Goal: Task Accomplishment & Management: Use online tool/utility

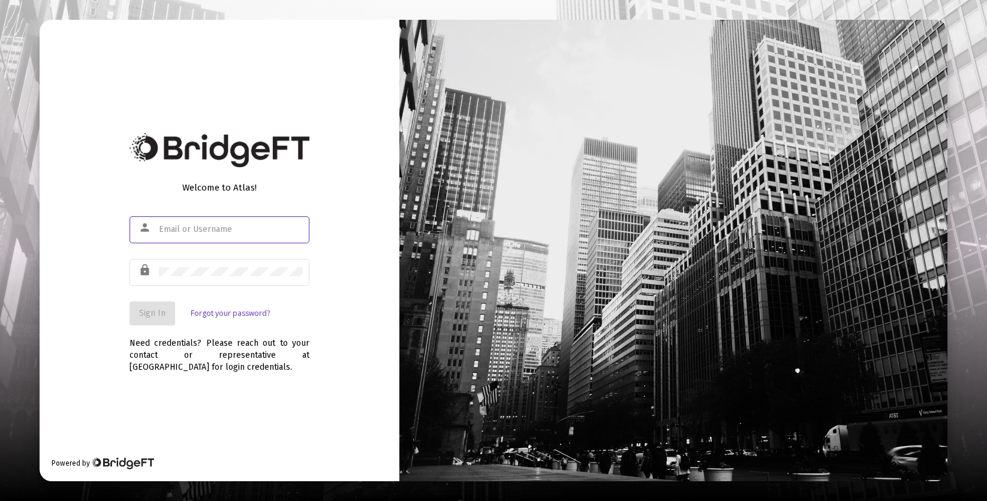
type input "[EMAIL_ADDRESS][DOMAIN_NAME]"
click at [156, 317] on span "Sign In" at bounding box center [152, 313] width 26 height 10
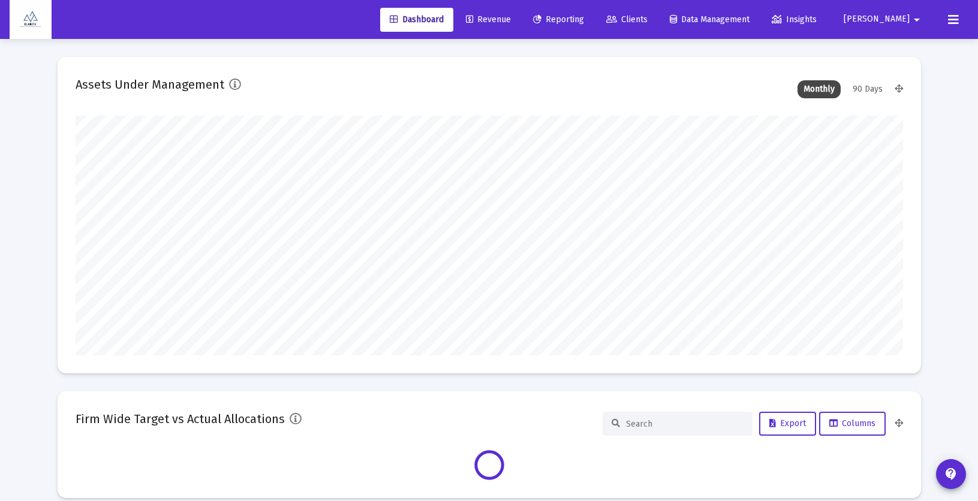
scroll to position [240, 827]
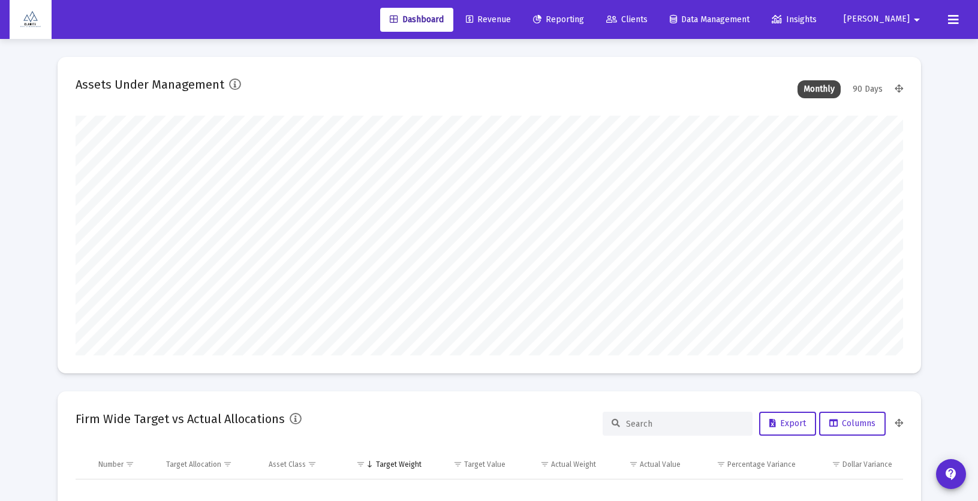
type input "[EMAIL_ADDRESS][DOMAIN_NAME]"
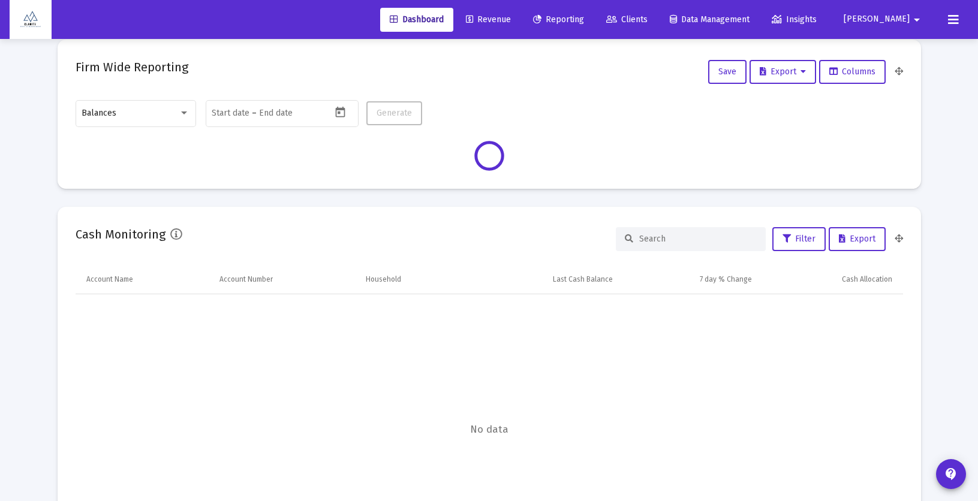
scroll to position [540, 0]
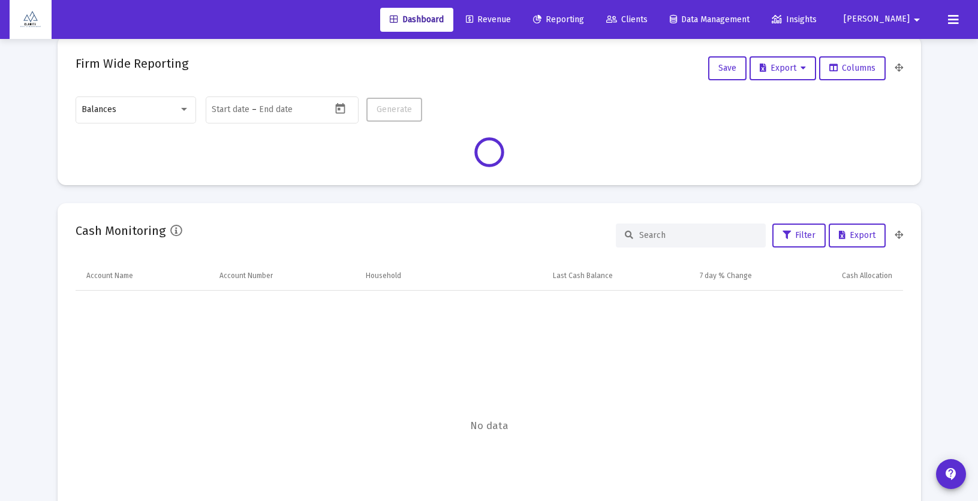
type input "[DATE]"
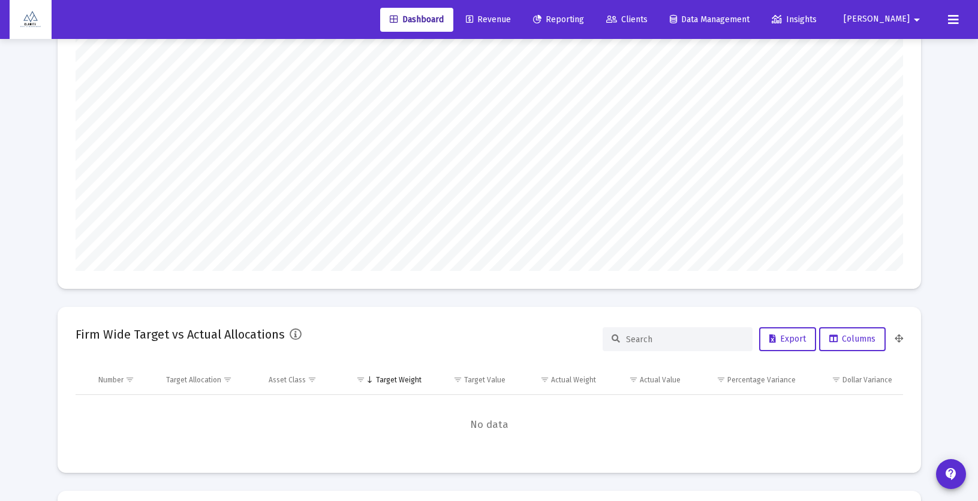
scroll to position [0, 0]
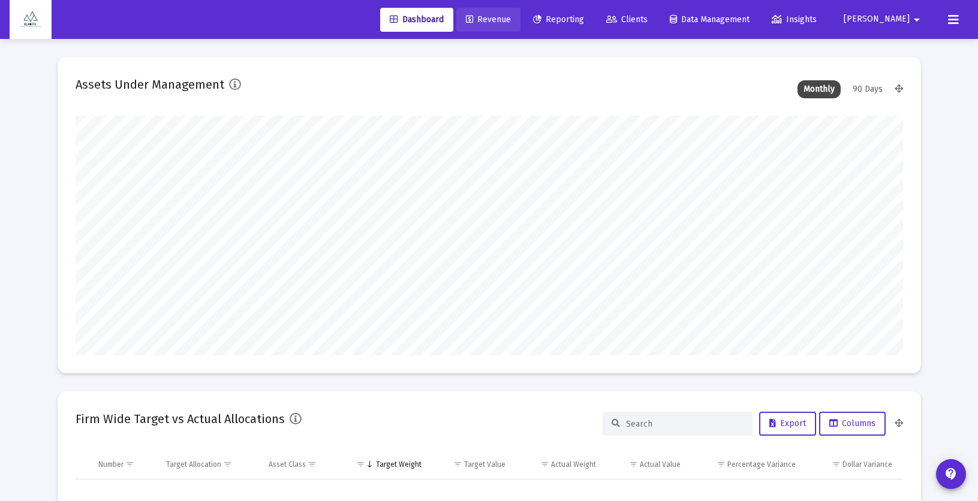
click at [520, 13] on link "Revenue" at bounding box center [488, 20] width 64 height 24
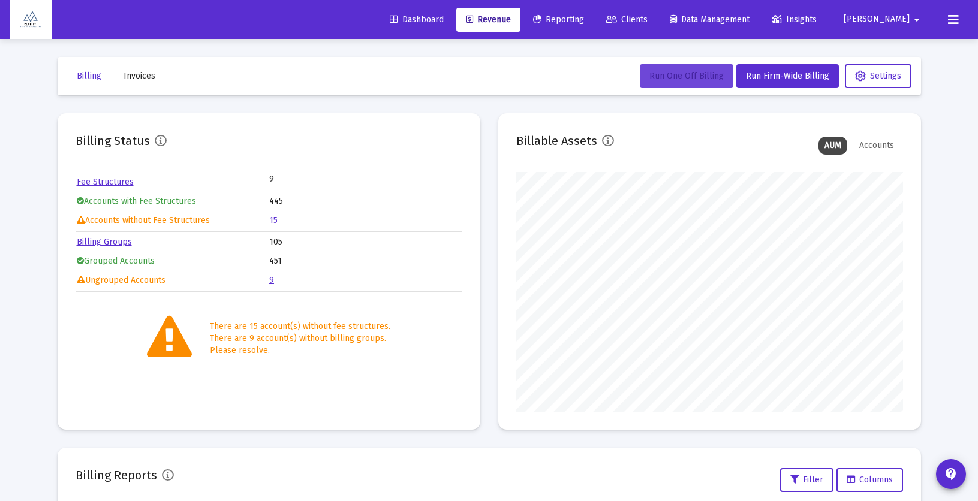
click at [685, 81] on button "Run One Off Billing" at bounding box center [687, 76] width 94 height 24
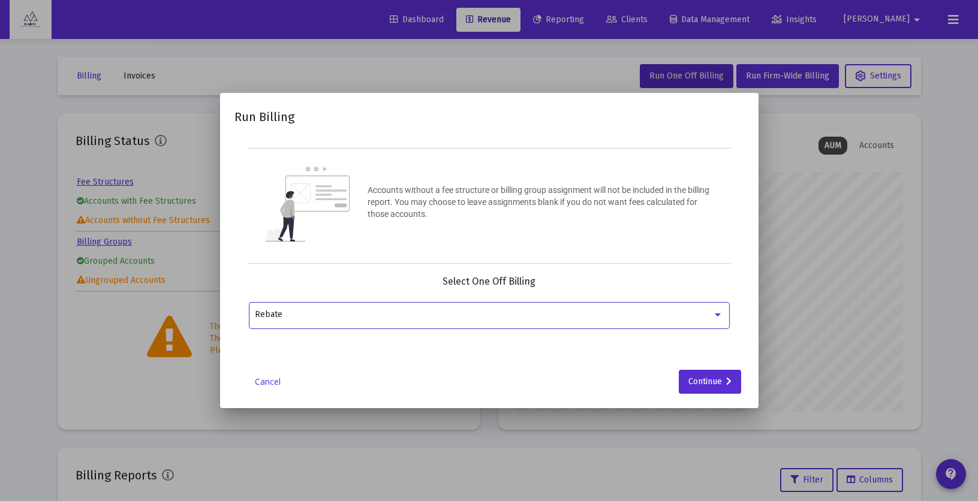
click at [320, 309] on div "Rebate" at bounding box center [489, 314] width 468 height 29
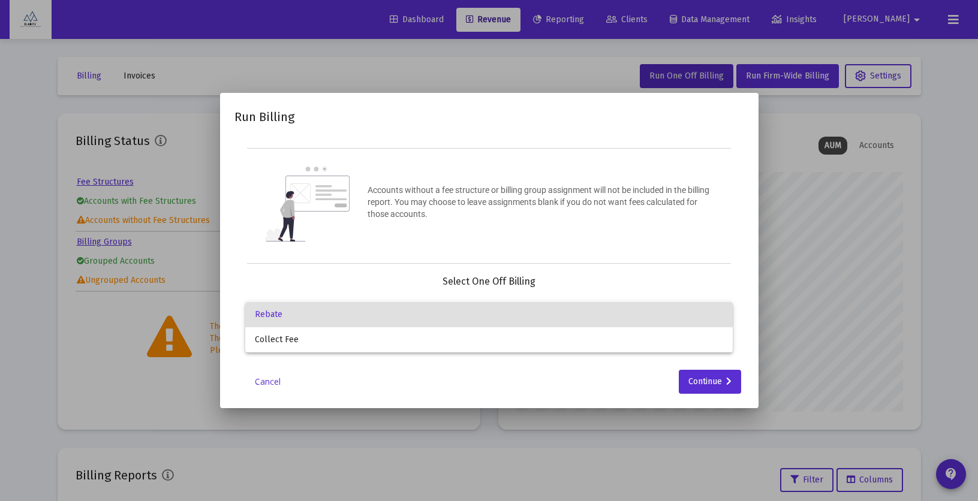
click at [519, 258] on div at bounding box center [489, 250] width 978 height 501
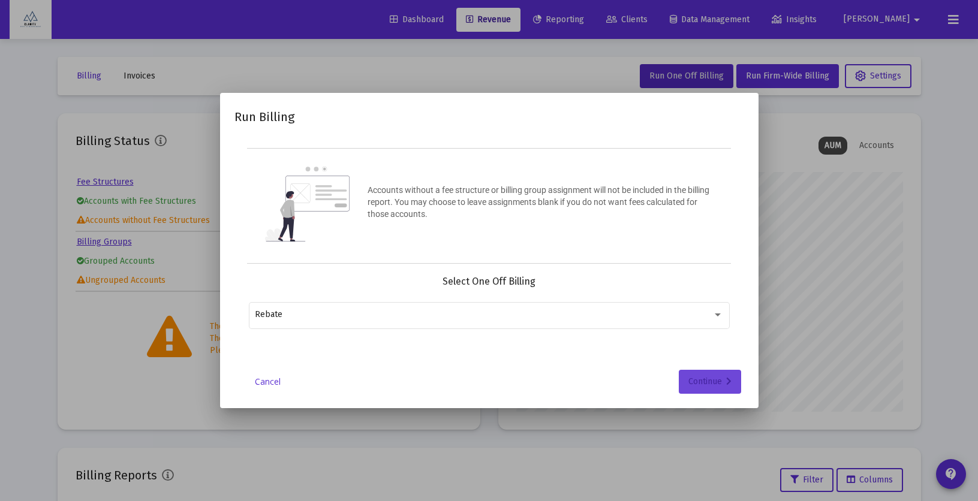
click at [702, 383] on div "Continue" at bounding box center [709, 382] width 43 height 24
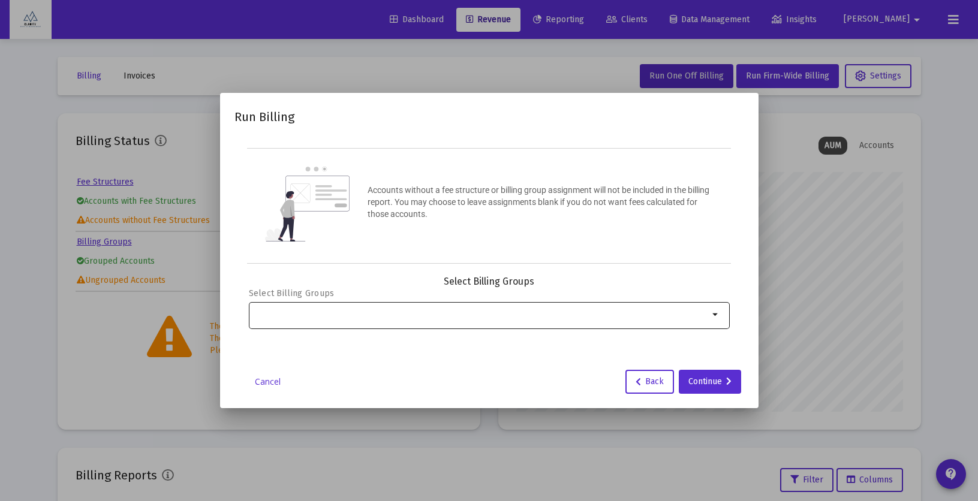
click at [403, 323] on div at bounding box center [482, 314] width 454 height 29
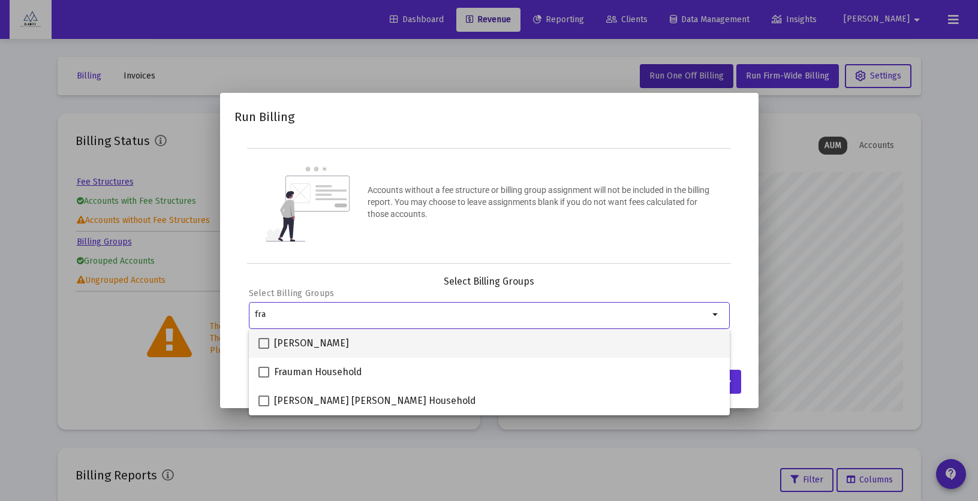
type input "fra"
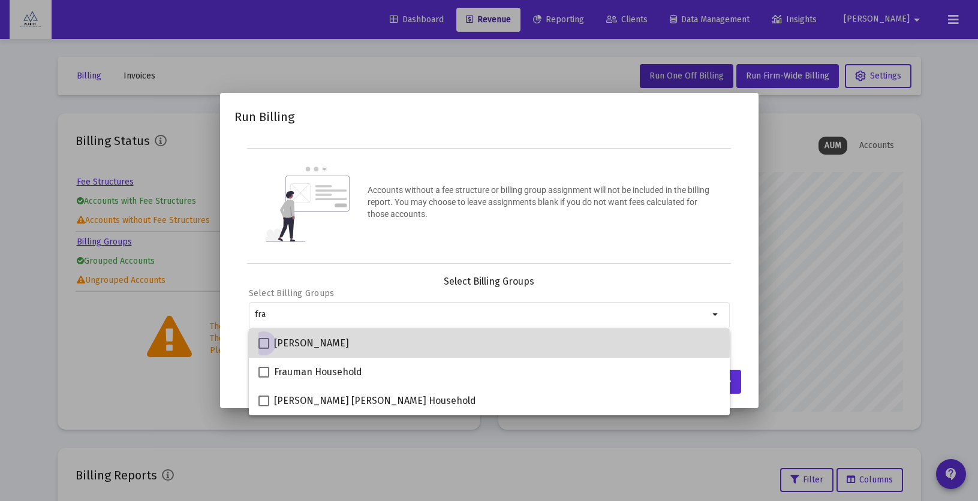
click at [265, 345] on span at bounding box center [263, 343] width 11 height 11
click at [264, 349] on input "[PERSON_NAME]" at bounding box center [263, 349] width 1 height 1
checkbox input "true"
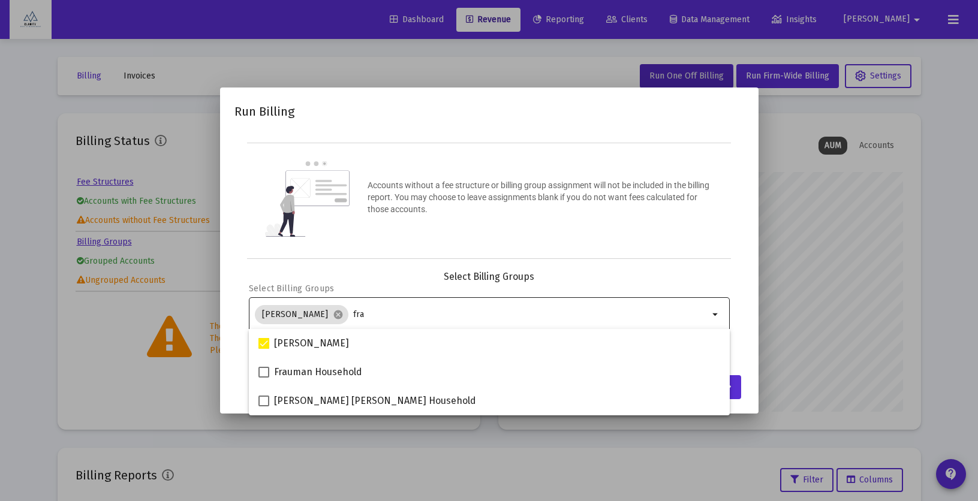
click at [390, 311] on input "fra" at bounding box center [531, 315] width 356 height 10
type input "f"
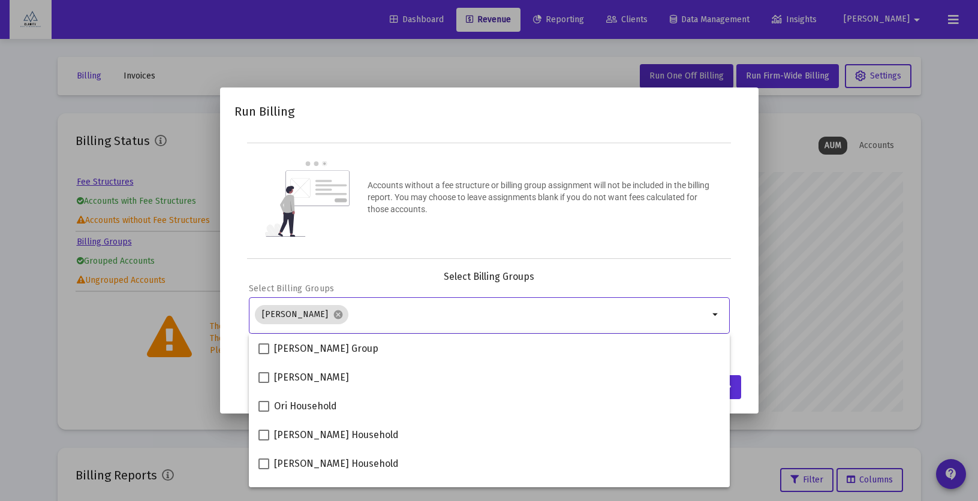
click at [399, 240] on div "Accounts without a fee structure or billing group assignment will not be includ…" at bounding box center [489, 201] width 485 height 116
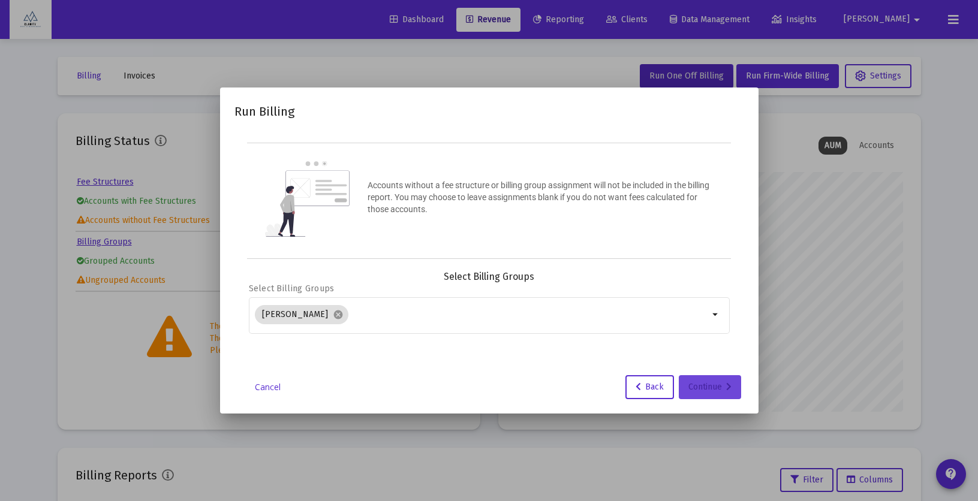
click at [715, 386] on div "Continue" at bounding box center [709, 387] width 43 height 24
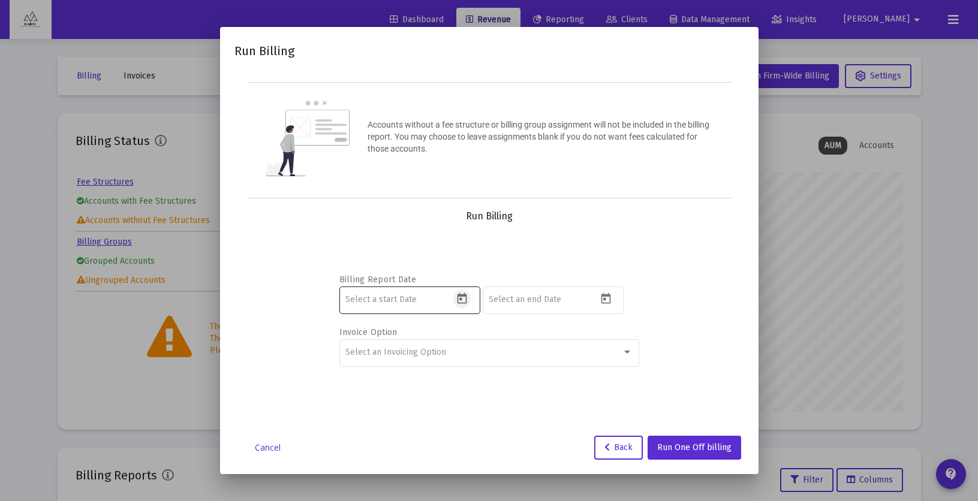
click at [462, 300] on icon "Open calendar" at bounding box center [462, 299] width 13 height 13
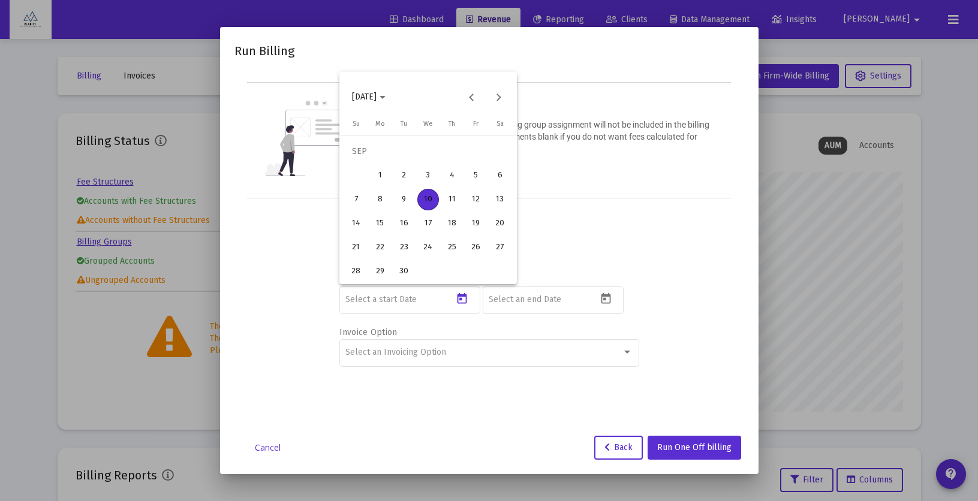
click at [429, 198] on div "10" at bounding box center [428, 200] width 22 height 22
type input "[DATE]"
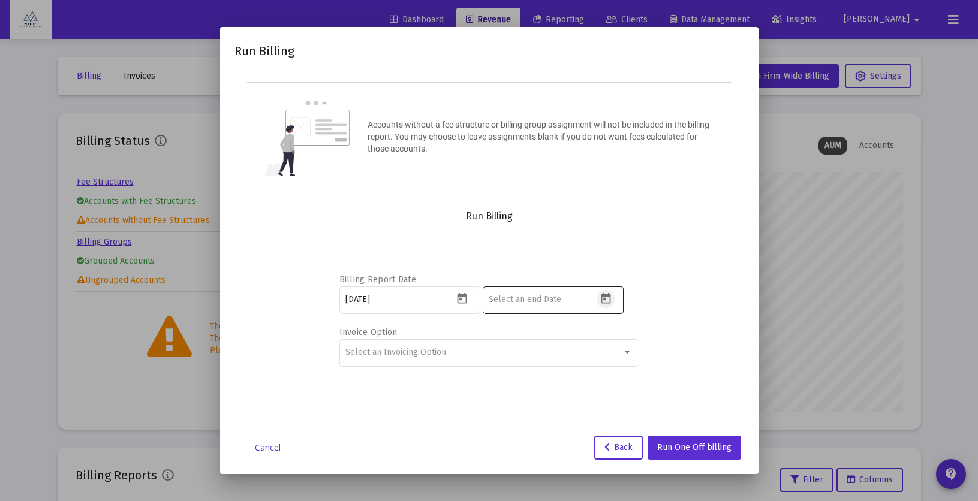
click at [604, 300] on icon "Open calendar" at bounding box center [606, 298] width 10 height 11
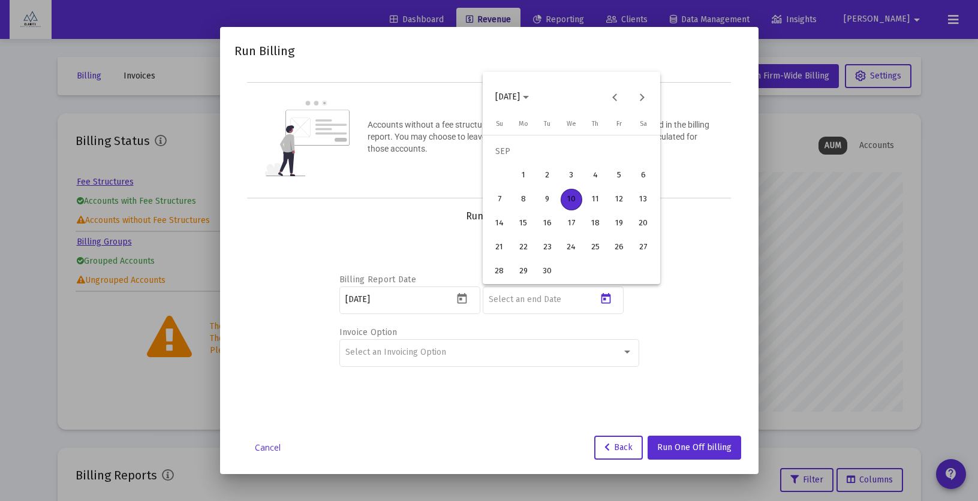
click at [547, 272] on div "30" at bounding box center [548, 272] width 22 height 22
type input "[DATE]"
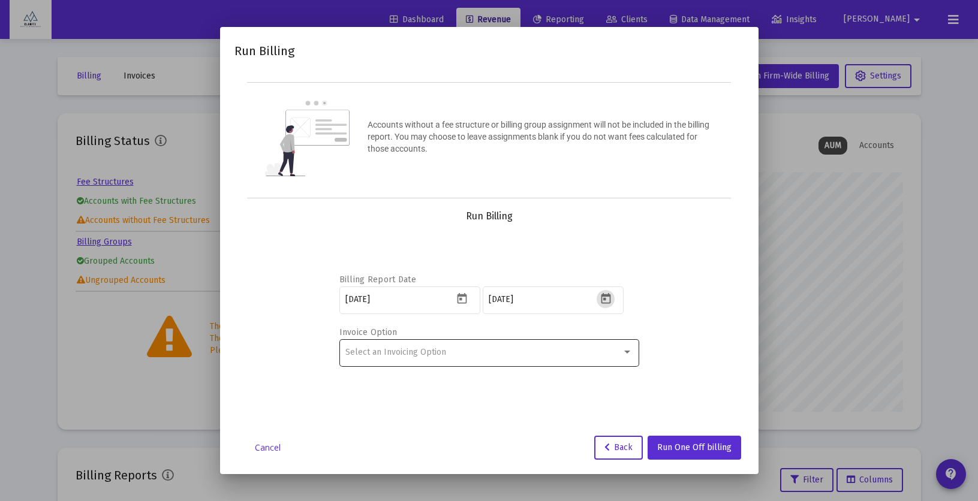
click at [579, 351] on div "Select an Invoicing Option" at bounding box center [483, 353] width 276 height 10
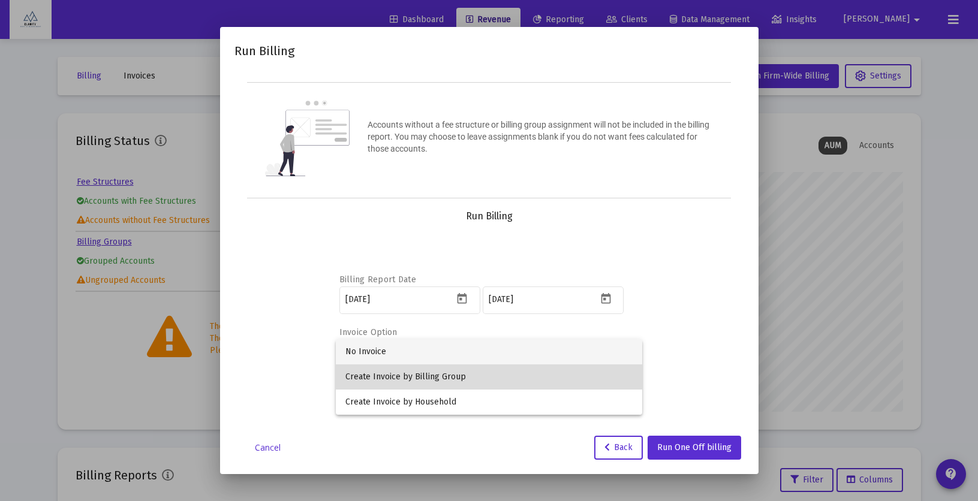
drag, startPoint x: 565, startPoint y: 381, endPoint x: 572, endPoint y: 384, distance: 7.5
click at [565, 381] on span "Create Invoice by Billing Group" at bounding box center [488, 377] width 287 height 25
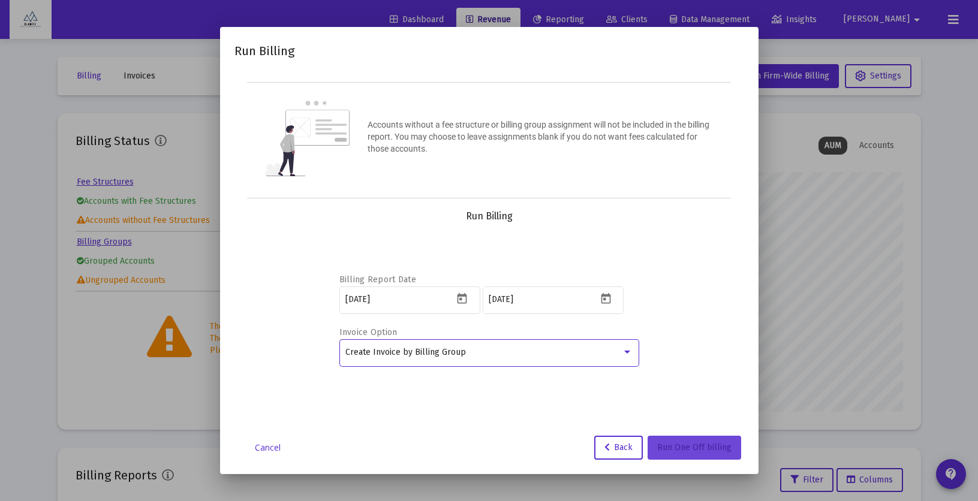
click at [694, 450] on span "Run One Off billing" at bounding box center [694, 448] width 74 height 10
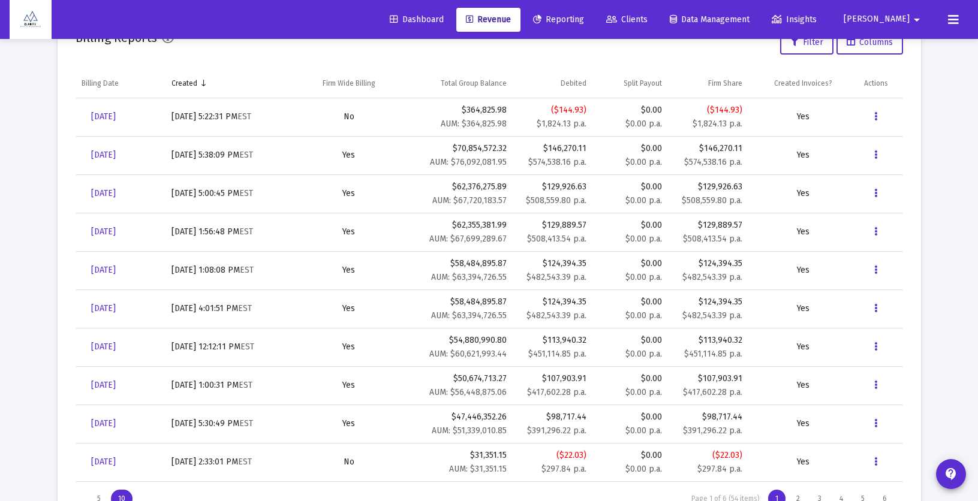
scroll to position [450, 0]
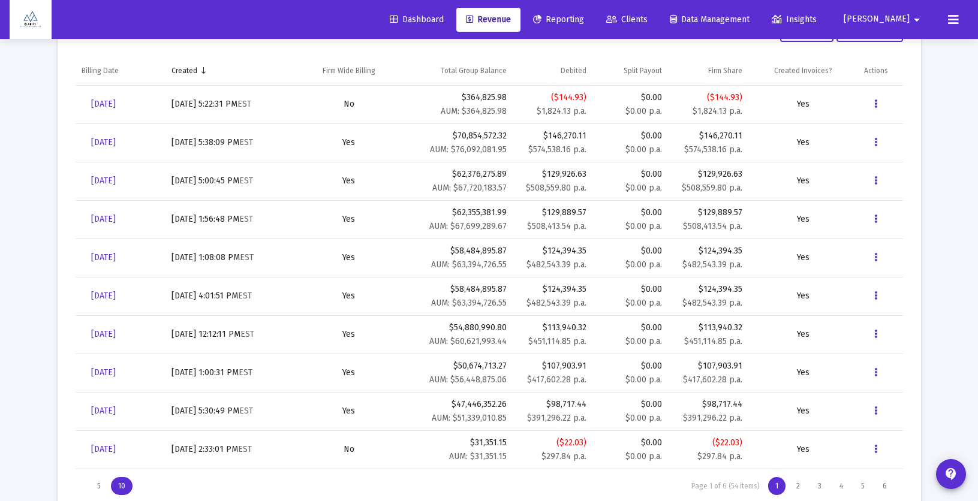
click at [511, 22] on span "Revenue" at bounding box center [488, 19] width 45 height 10
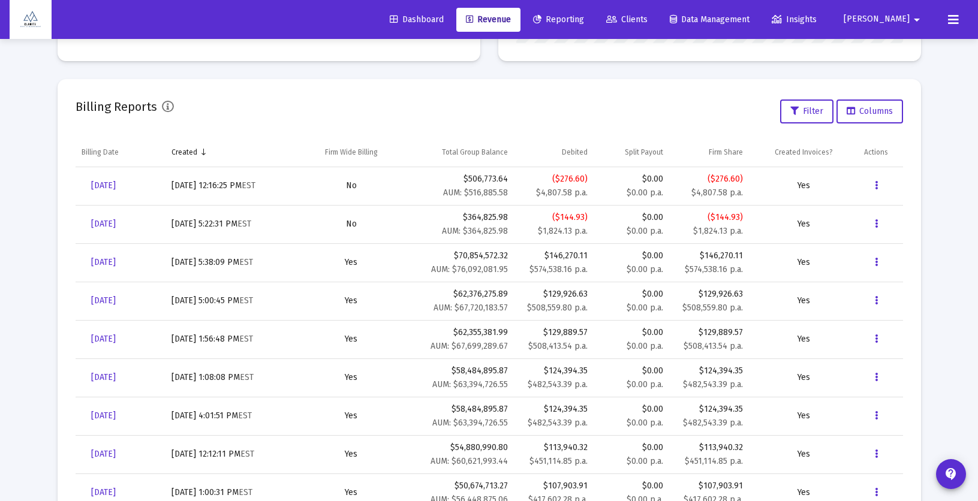
scroll to position [368, 0]
click at [115, 185] on span "[DATE]" at bounding box center [103, 187] width 25 height 10
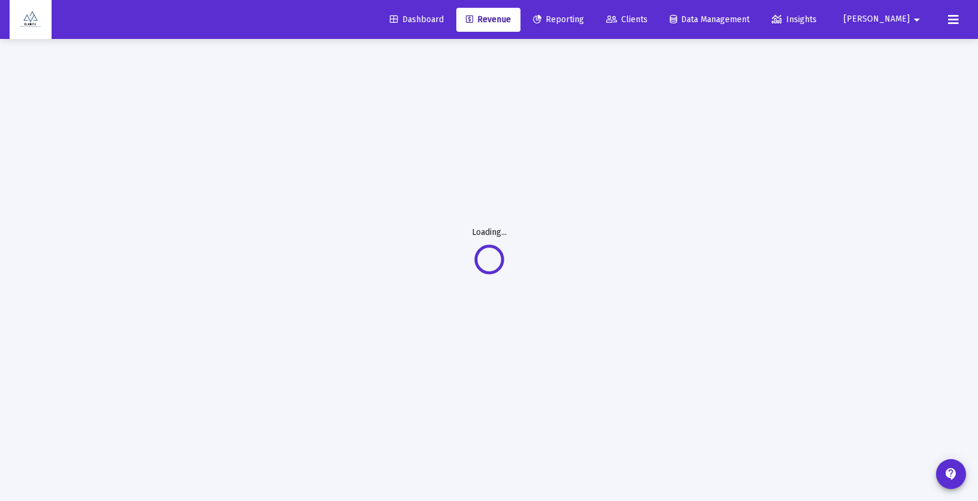
scroll to position [39, 0]
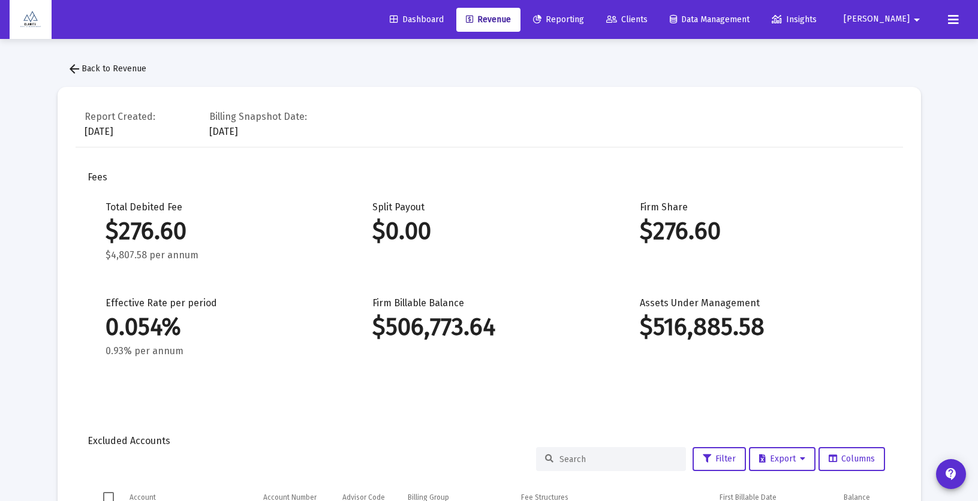
click at [81, 61] on button "arrow_back Back to Revenue" at bounding box center [107, 69] width 98 height 24
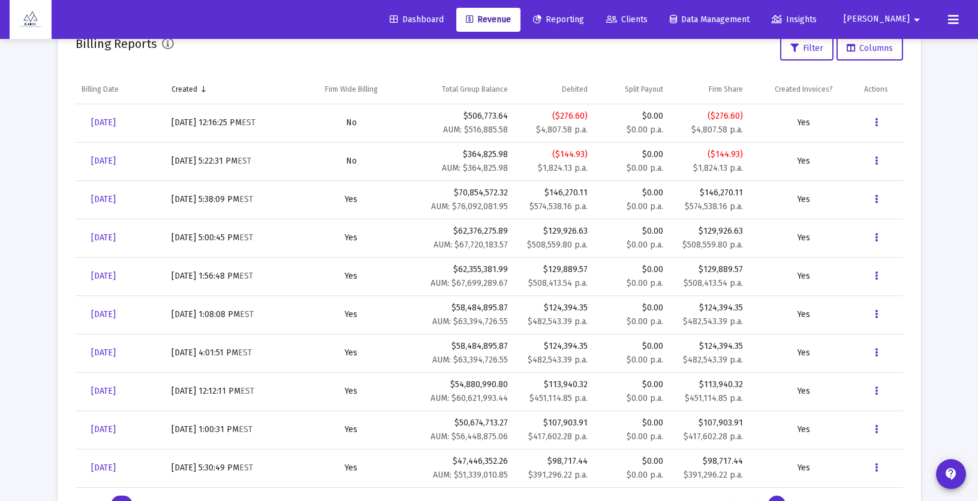
scroll to position [431, 0]
click at [876, 122] on icon "Data grid" at bounding box center [876, 123] width 3 height 14
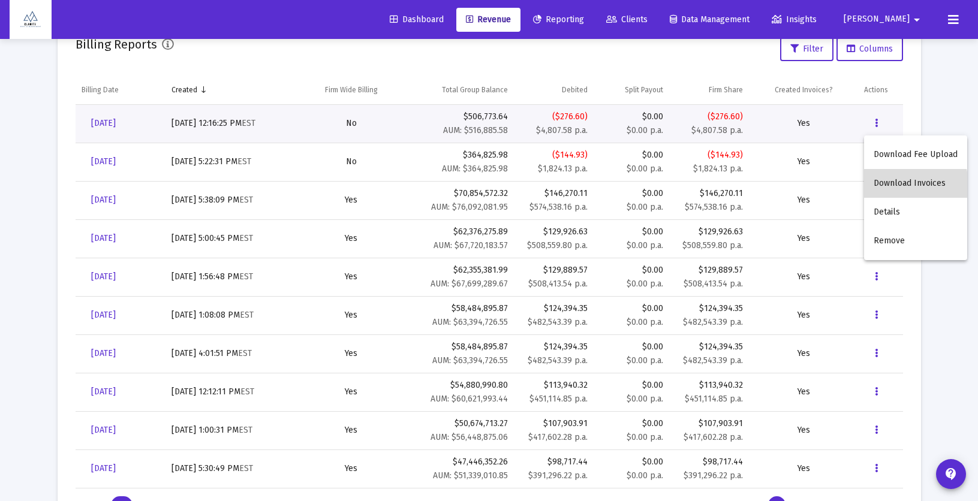
click at [893, 186] on button "Download Invoices" at bounding box center [915, 183] width 103 height 29
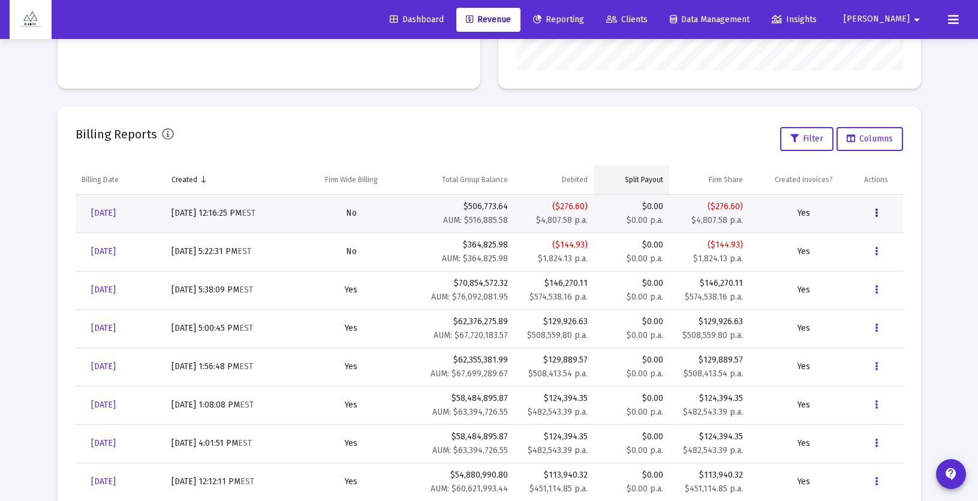
scroll to position [0, 0]
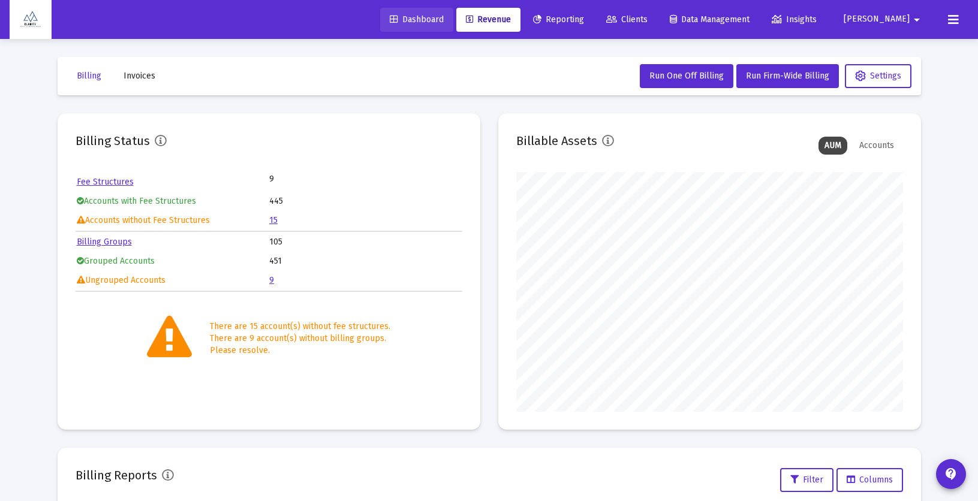
click at [444, 19] on span "Dashboard" at bounding box center [417, 19] width 54 height 10
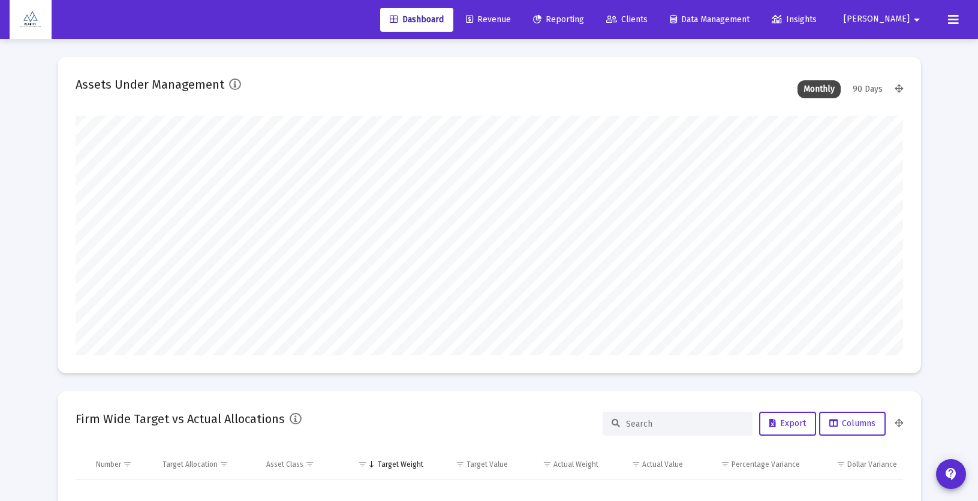
scroll to position [240, 446]
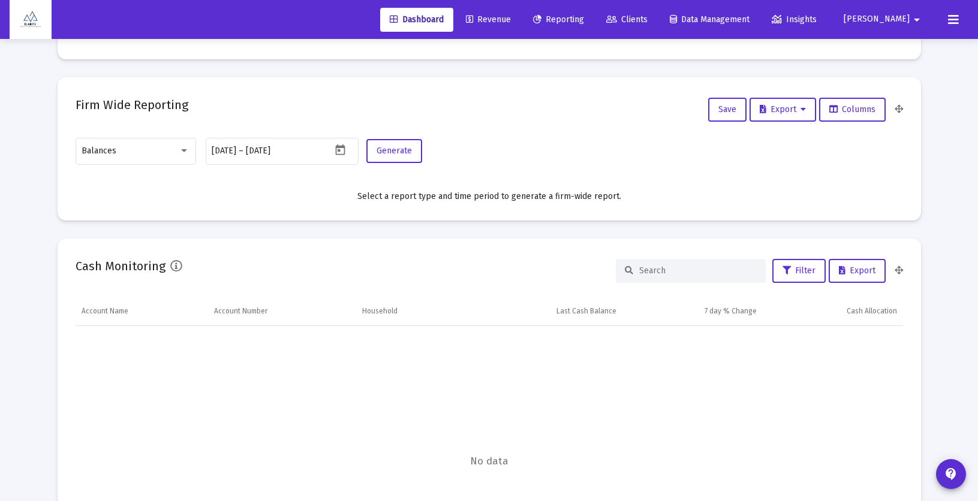
type input "[EMAIL_ADDRESS][DOMAIN_NAME]"
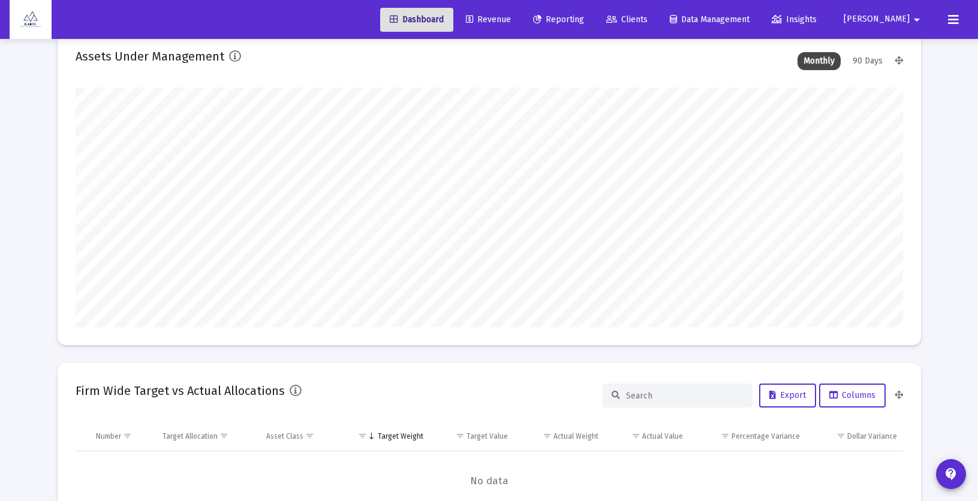
scroll to position [0, 0]
